Goal: Navigation & Orientation: Find specific page/section

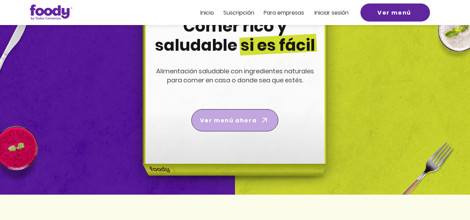
scroll to position [70, 0]
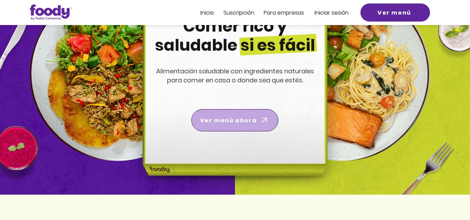
click at [253, 125] on span "Ver menú ahora" at bounding box center [235, 120] width 84 height 19
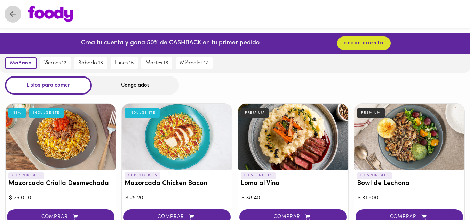
click at [12, 16] on icon "Volver" at bounding box center [12, 14] width 9 height 9
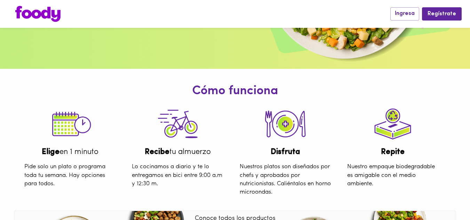
scroll to position [139, 0]
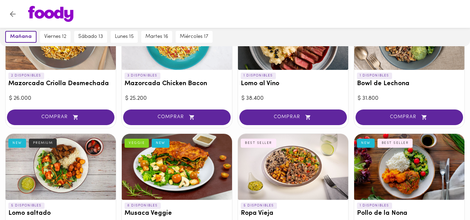
scroll to position [104, 0]
